Goal: Check status: Check status

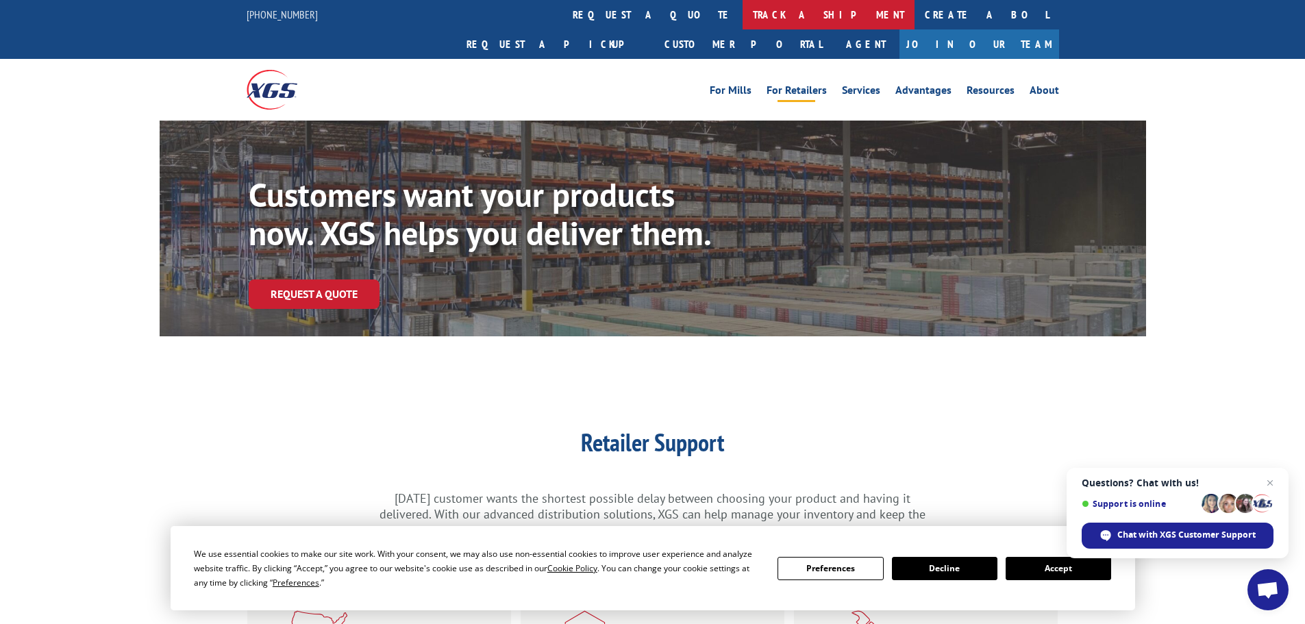
click at [743, 10] on link "track a shipment" at bounding box center [829, 14] width 172 height 29
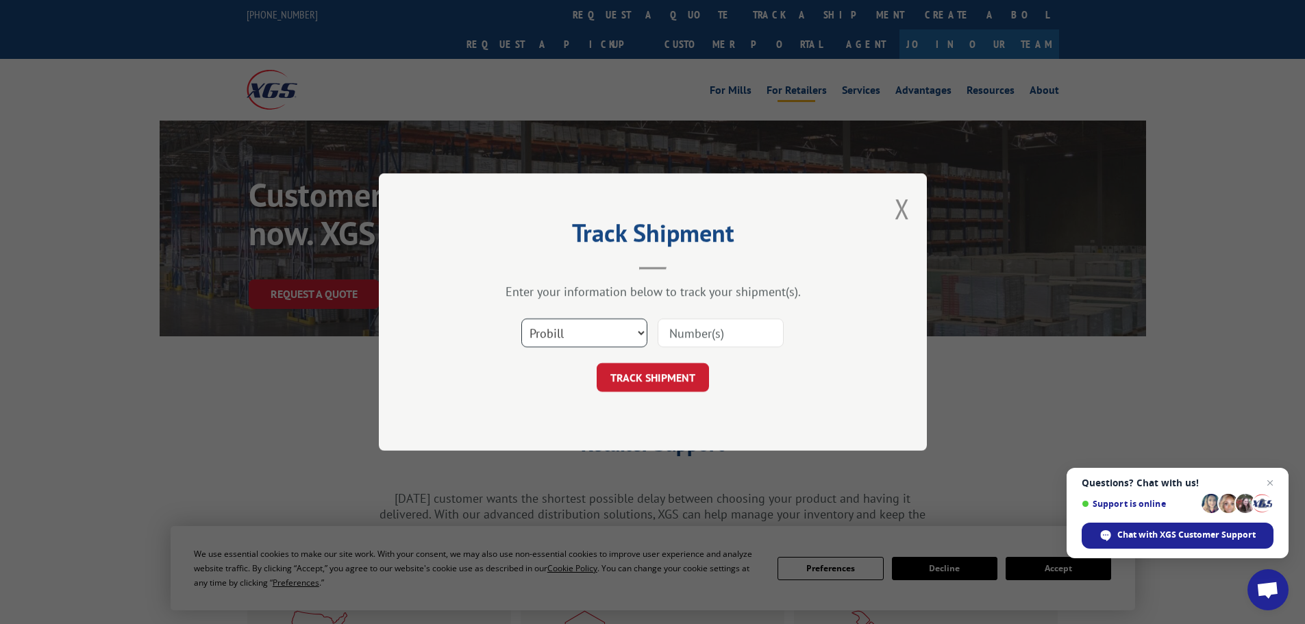
click at [583, 336] on select "Select category... Probill BOL PO" at bounding box center [584, 333] width 126 height 29
select select "po"
click at [521, 319] on select "Select category... Probill BOL PO" at bounding box center [584, 333] width 126 height 29
click at [680, 337] on input at bounding box center [721, 333] width 126 height 29
paste input "04529722"
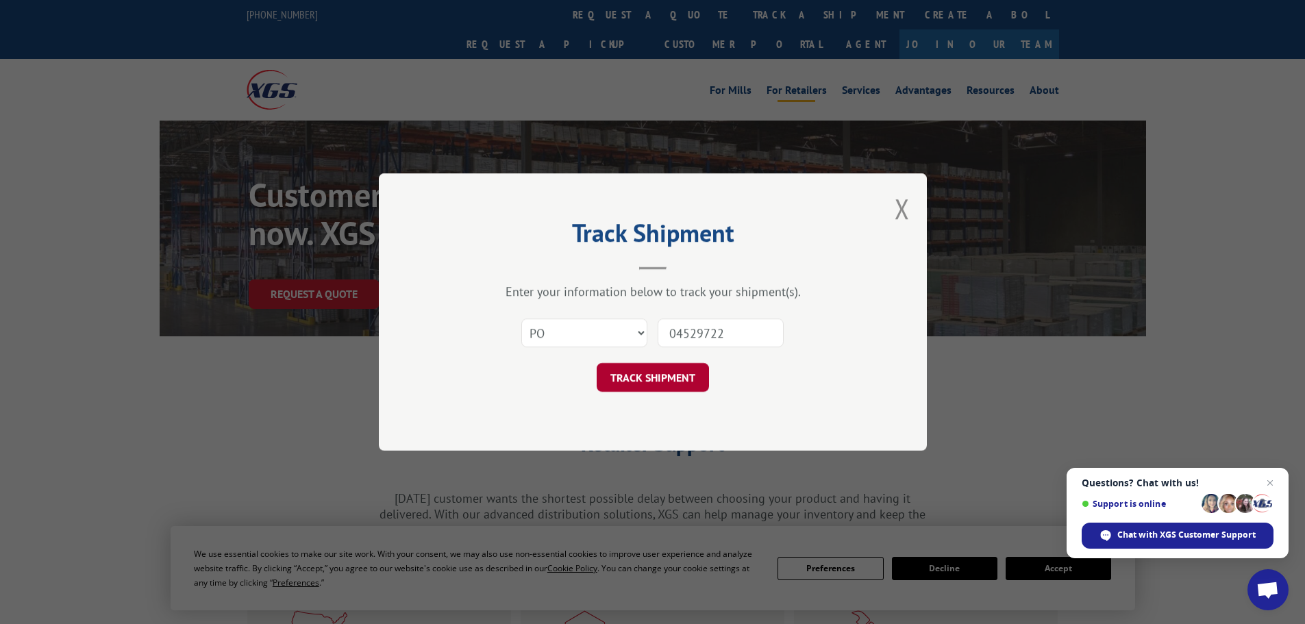
type input "04529722"
click at [645, 374] on button "TRACK SHIPMENT" at bounding box center [653, 377] width 112 height 29
